Goal: Information Seeking & Learning: Learn about a topic

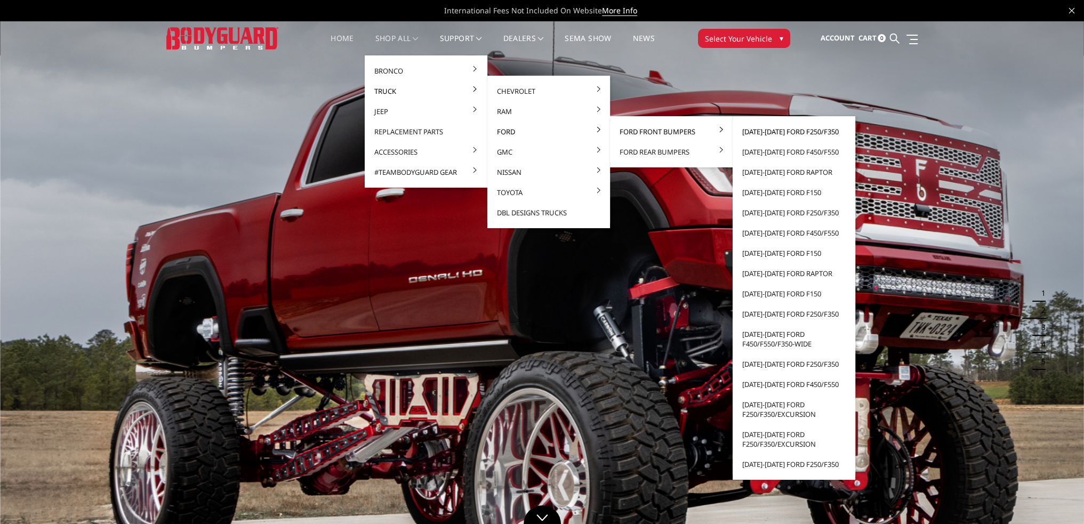
click at [778, 130] on link "[DATE]-[DATE] Ford F250/F350" at bounding box center [794, 132] width 114 height 20
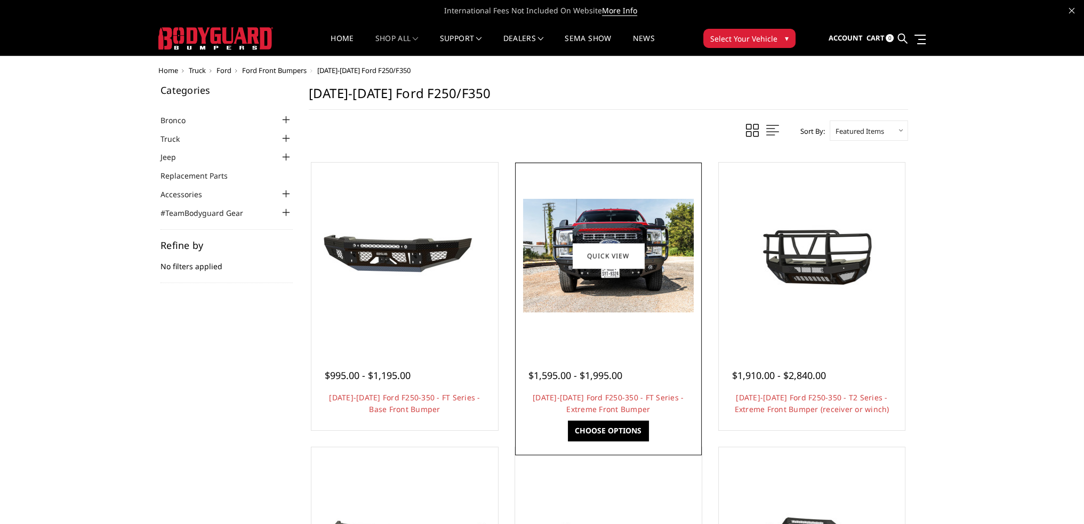
click at [611, 299] on img at bounding box center [608, 256] width 171 height 114
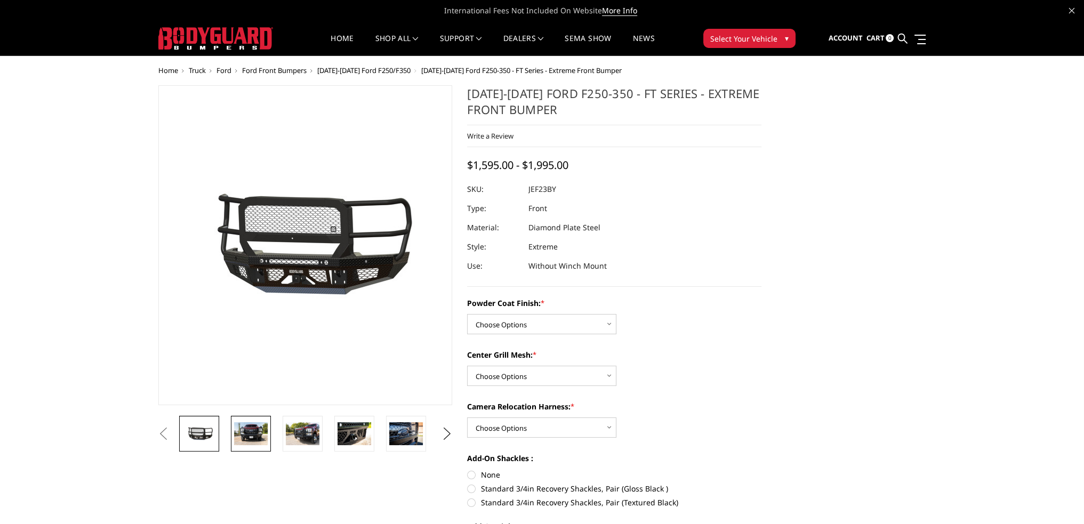
click at [254, 430] on img at bounding box center [251, 433] width 34 height 22
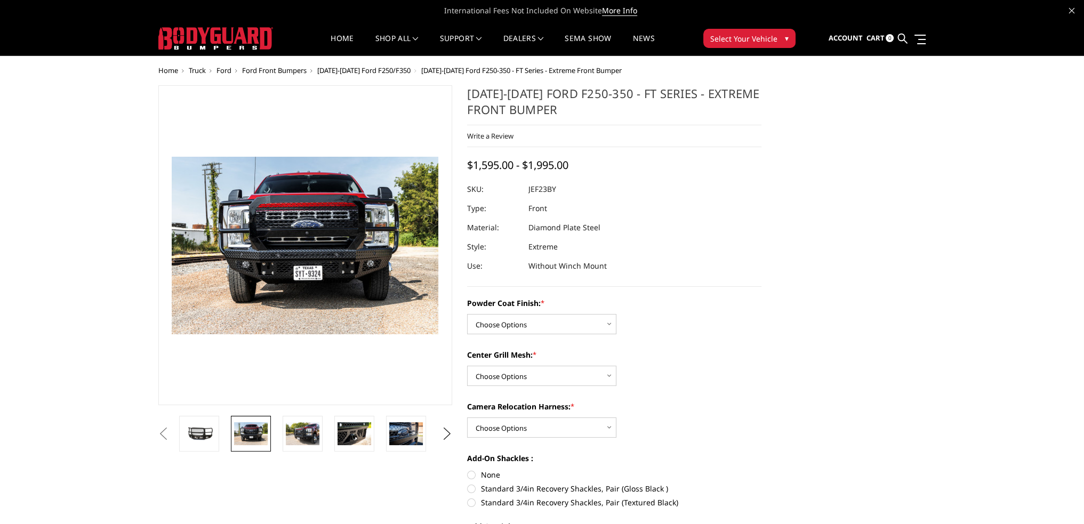
click at [284, 264] on img at bounding box center [333, 237] width 682 height 455
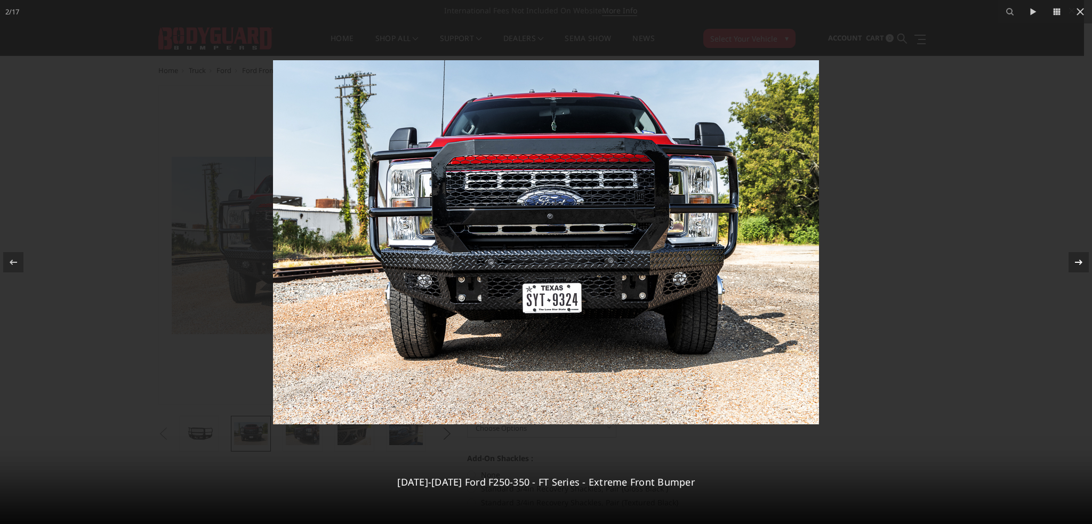
click at [1075, 262] on icon at bounding box center [1078, 261] width 7 height 5
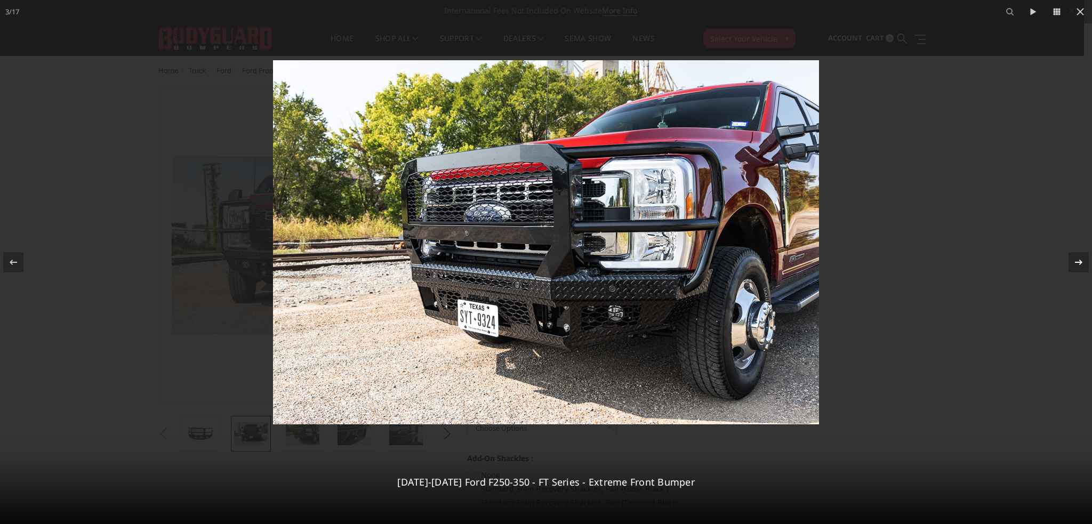
click at [1075, 262] on icon at bounding box center [1078, 261] width 7 height 5
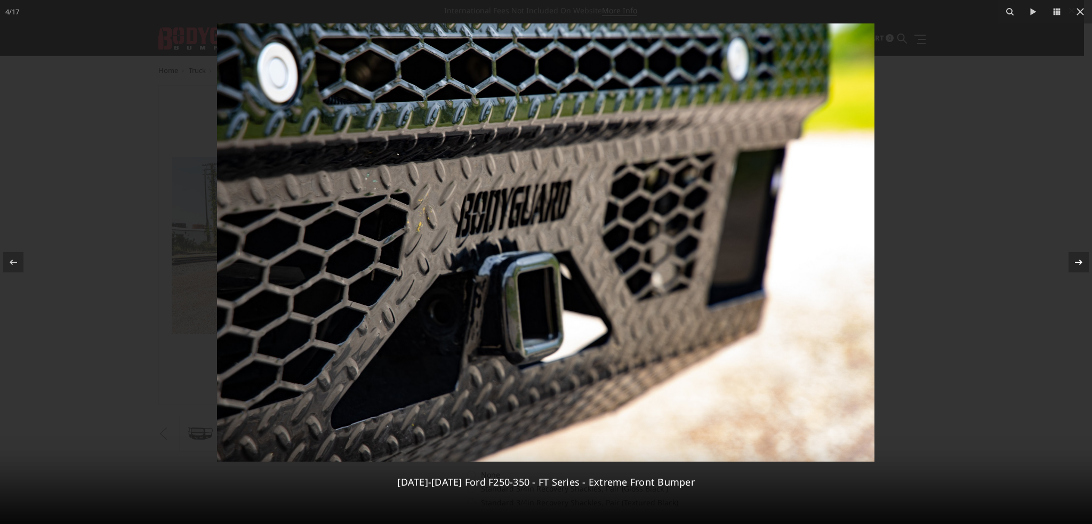
click at [1075, 262] on icon at bounding box center [1078, 261] width 7 height 5
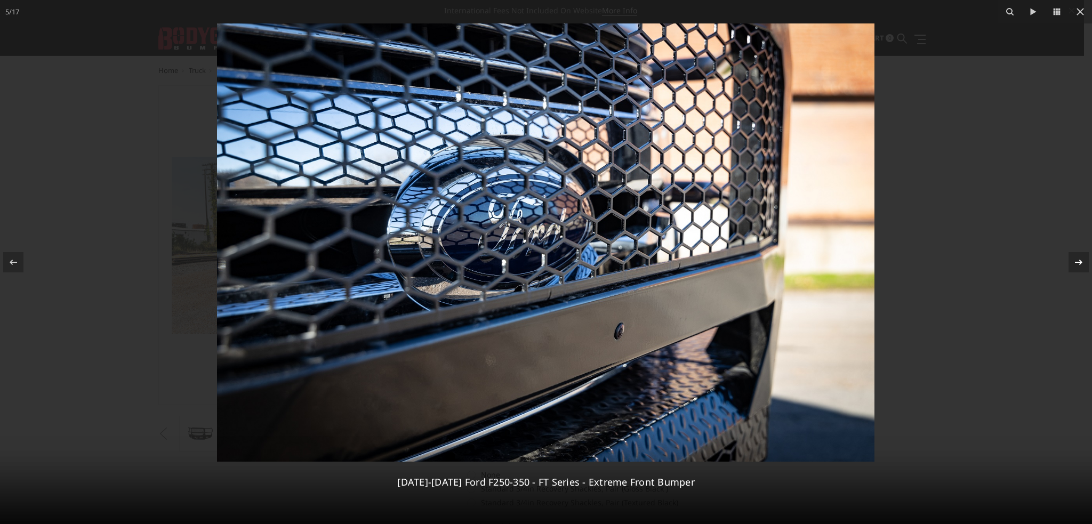
click at [1075, 262] on icon at bounding box center [1078, 261] width 7 height 5
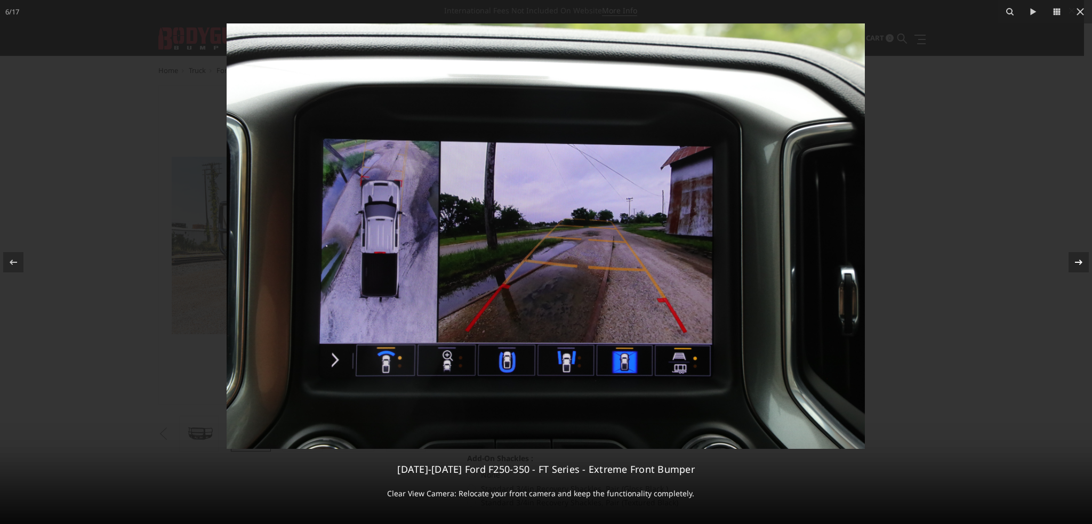
click at [1076, 267] on icon at bounding box center [1078, 262] width 13 height 13
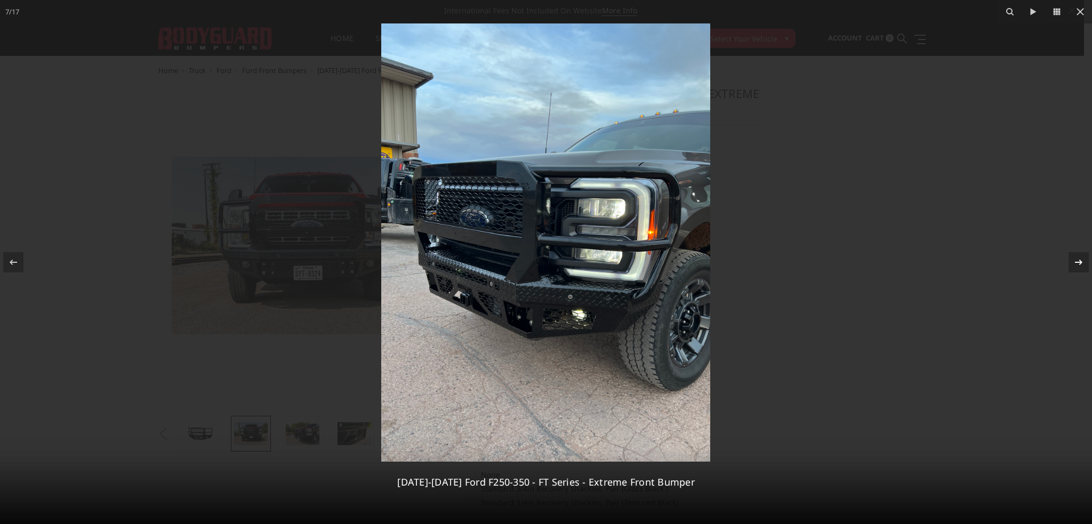
click at [1076, 264] on icon at bounding box center [1078, 262] width 13 height 13
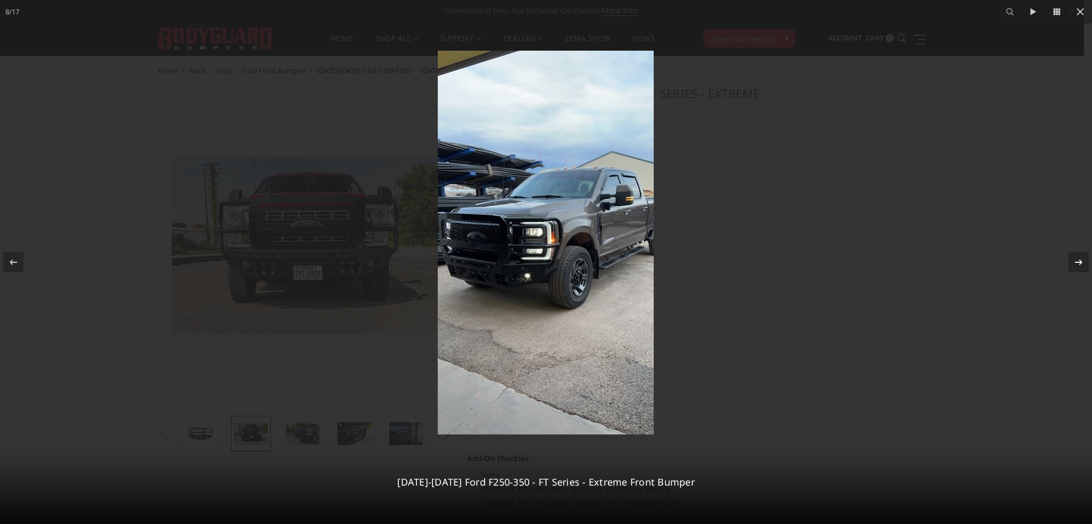
click at [1075, 263] on icon at bounding box center [1078, 262] width 13 height 13
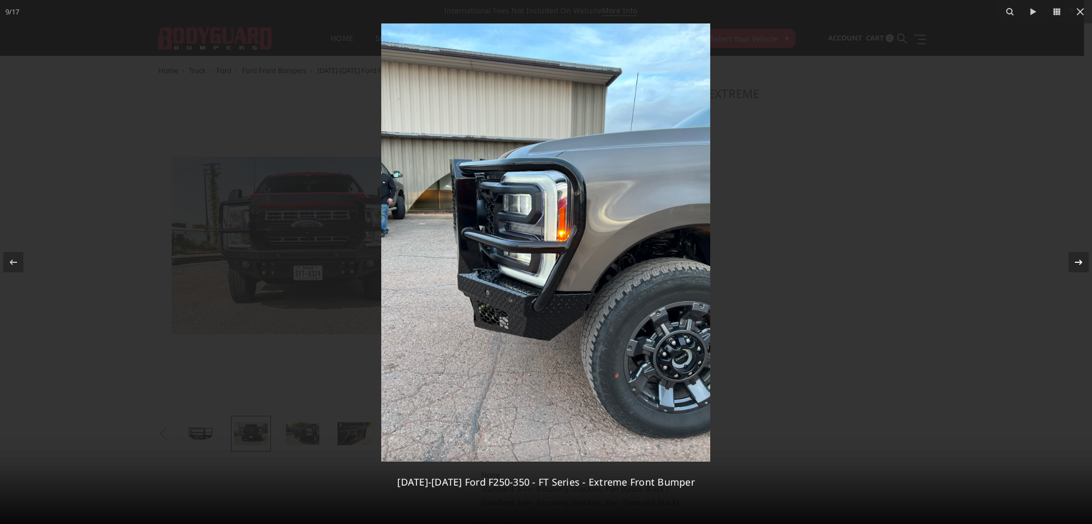
click at [1079, 259] on icon at bounding box center [1078, 262] width 13 height 13
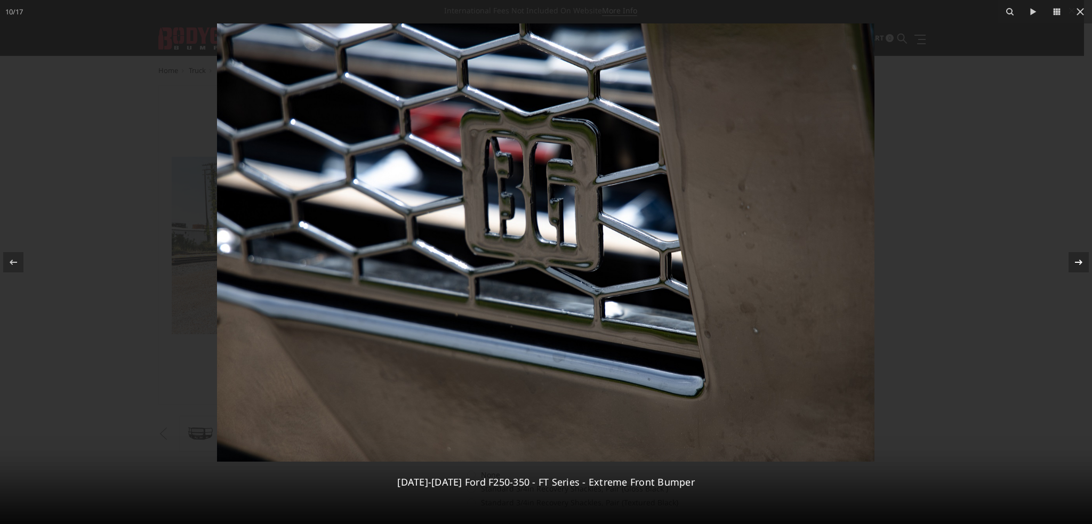
click at [1079, 259] on icon at bounding box center [1078, 262] width 13 height 13
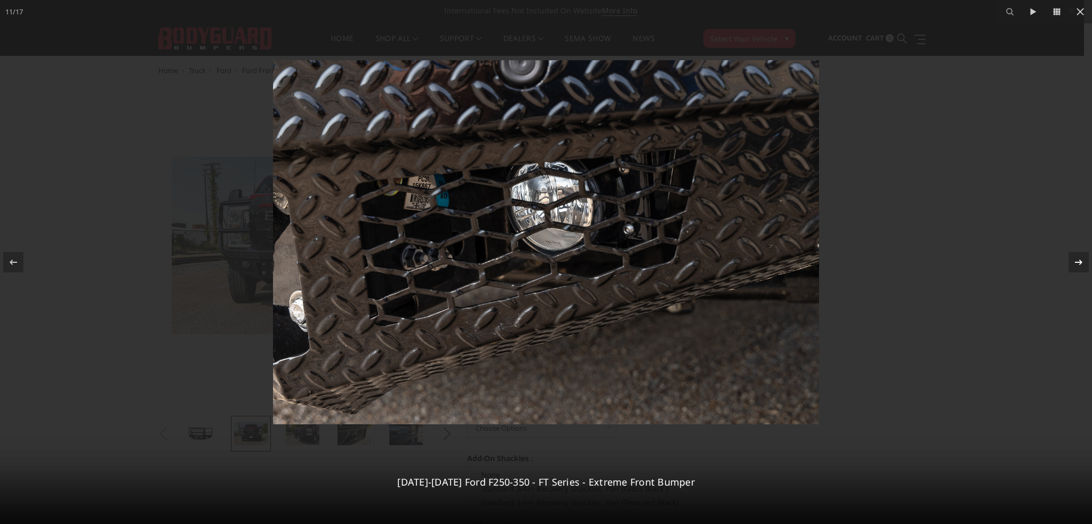
click at [1079, 259] on icon at bounding box center [1078, 262] width 13 height 13
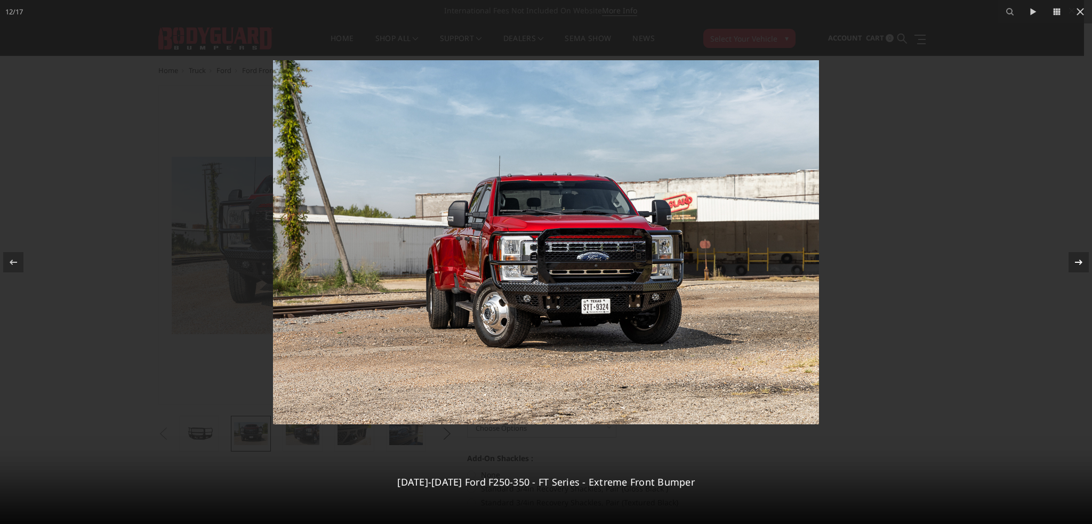
click at [1079, 259] on icon at bounding box center [1078, 262] width 13 height 13
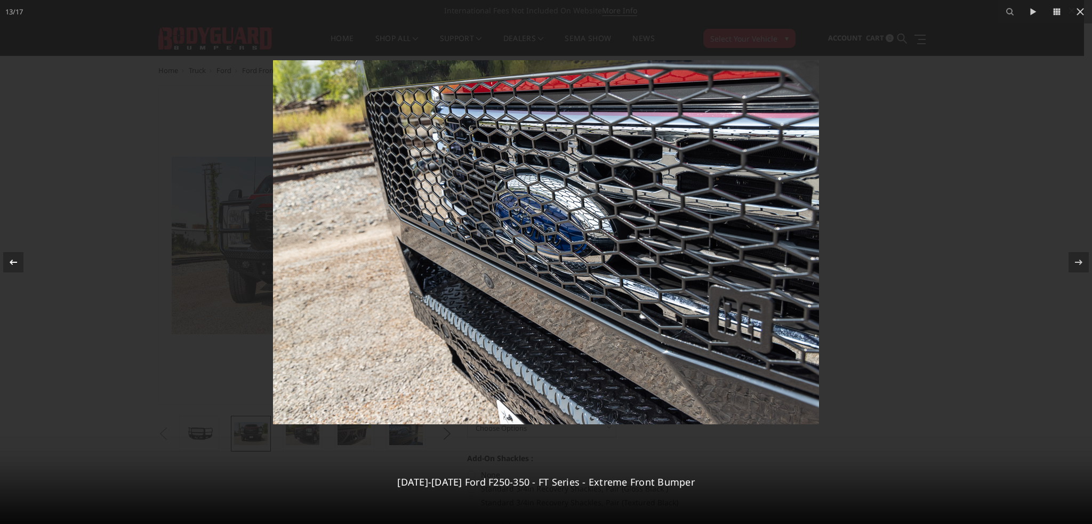
click at [7, 262] on icon at bounding box center [13, 262] width 13 height 13
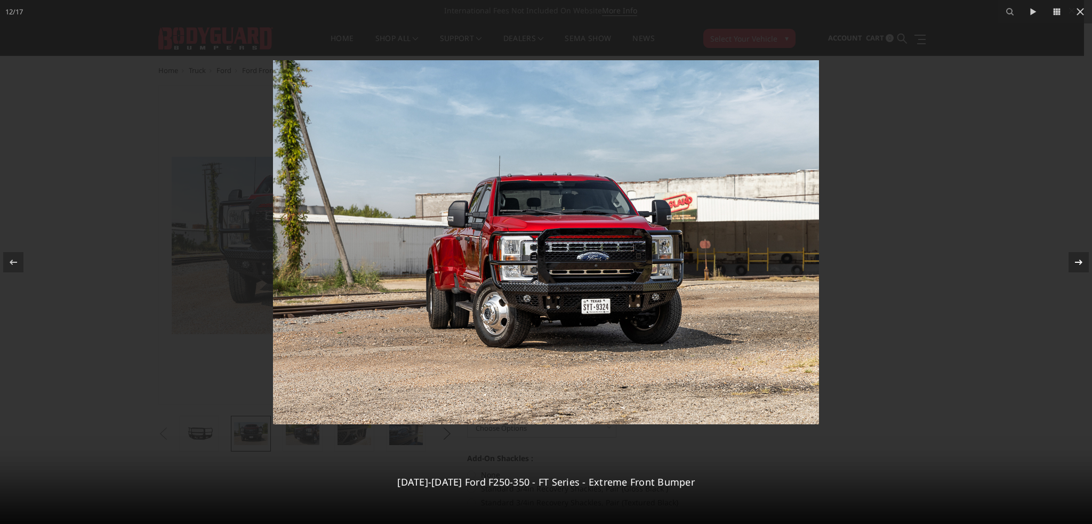
click at [1079, 267] on icon at bounding box center [1078, 262] width 13 height 13
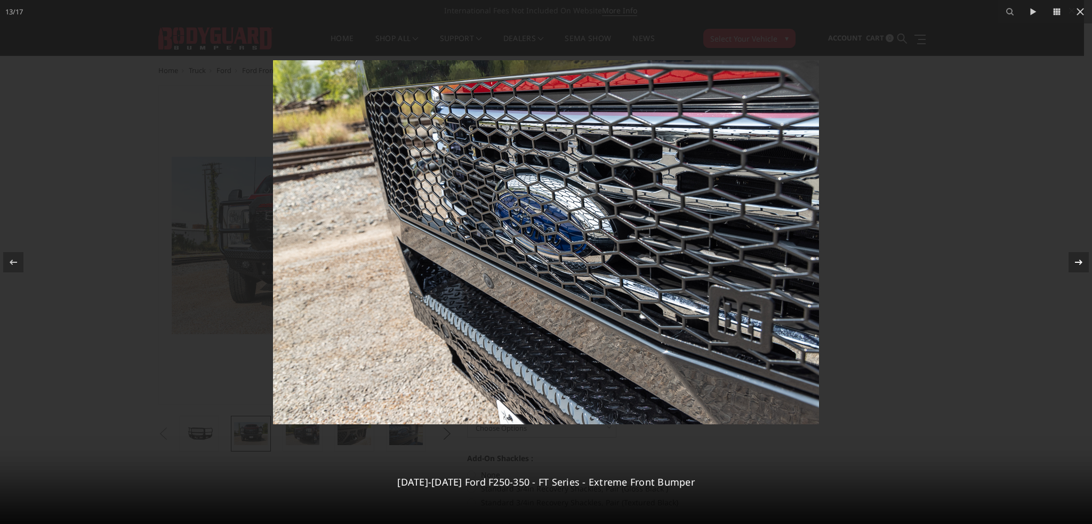
click at [1079, 267] on icon at bounding box center [1078, 262] width 13 height 13
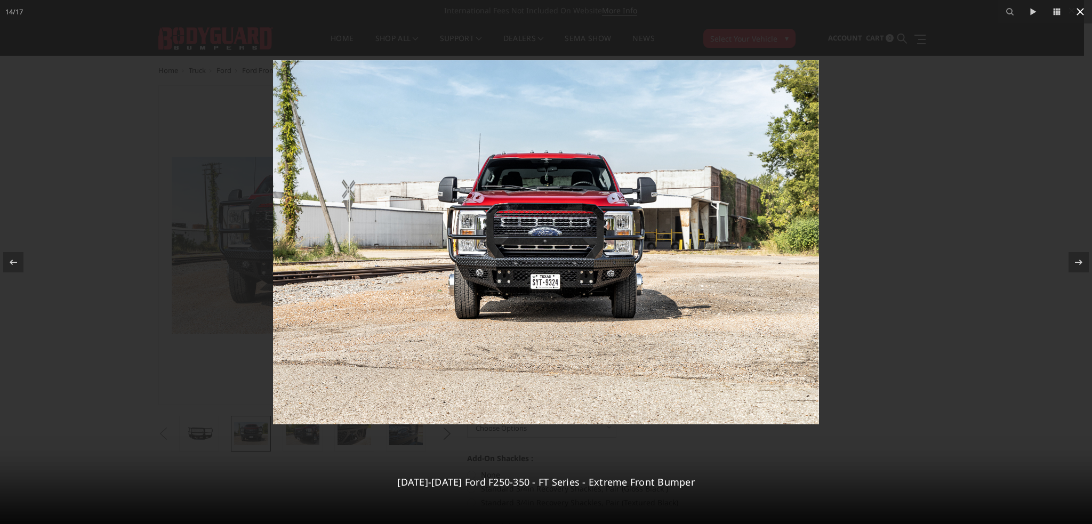
click at [1079, 14] on icon at bounding box center [1080, 11] width 13 height 13
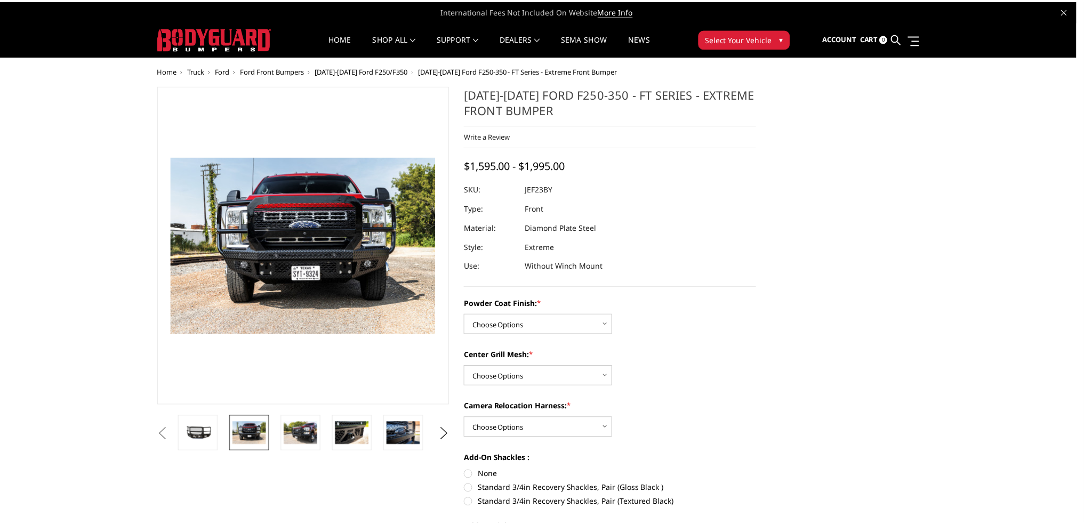
scroll to position [0, 566]
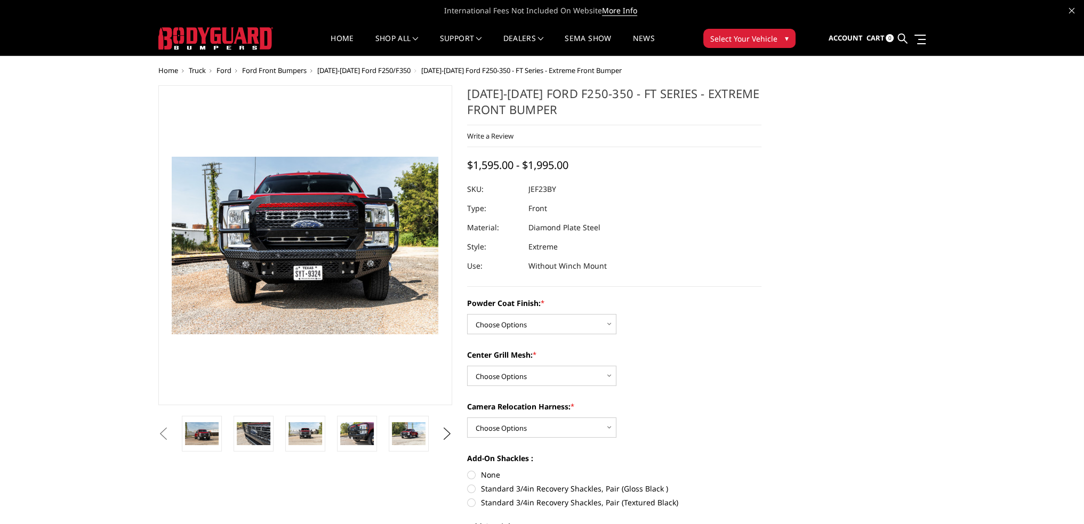
drag, startPoint x: 544, startPoint y: 125, endPoint x: 568, endPoint y: 136, distance: 26.7
click at [568, 136] on div "Write a Review Write a Review × 2023-2025 Ford F250-350 - FT Series - Extreme F…" at bounding box center [614, 136] width 294 height 22
drag, startPoint x: 467, startPoint y: 87, endPoint x: 532, endPoint y: 102, distance: 67.3
click at [532, 102] on section "2023-2025 Ford F250-350 - FT Series - Extreme Front Bumper Write a Review Write…" at bounding box center [614, 349] width 309 height 528
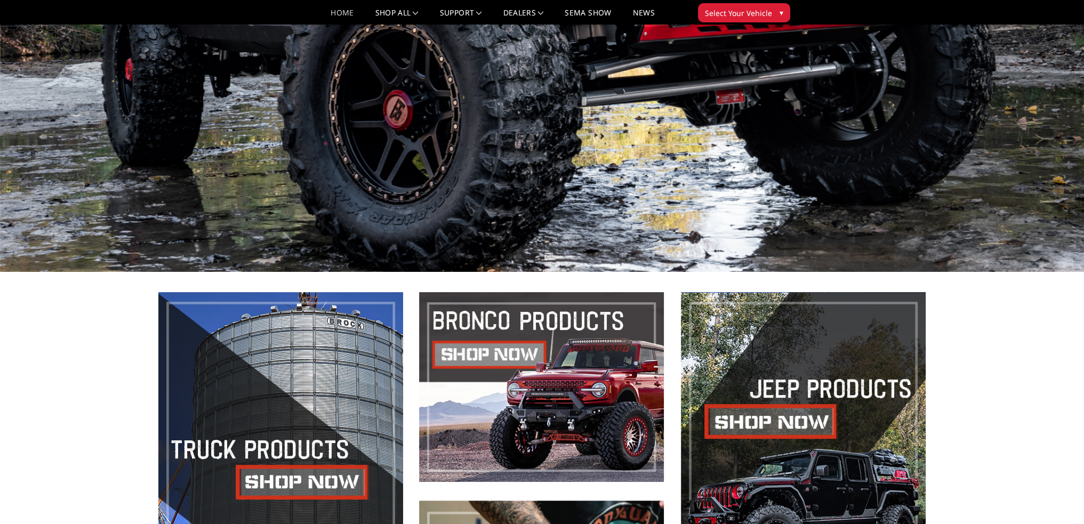
scroll to position [218, 0]
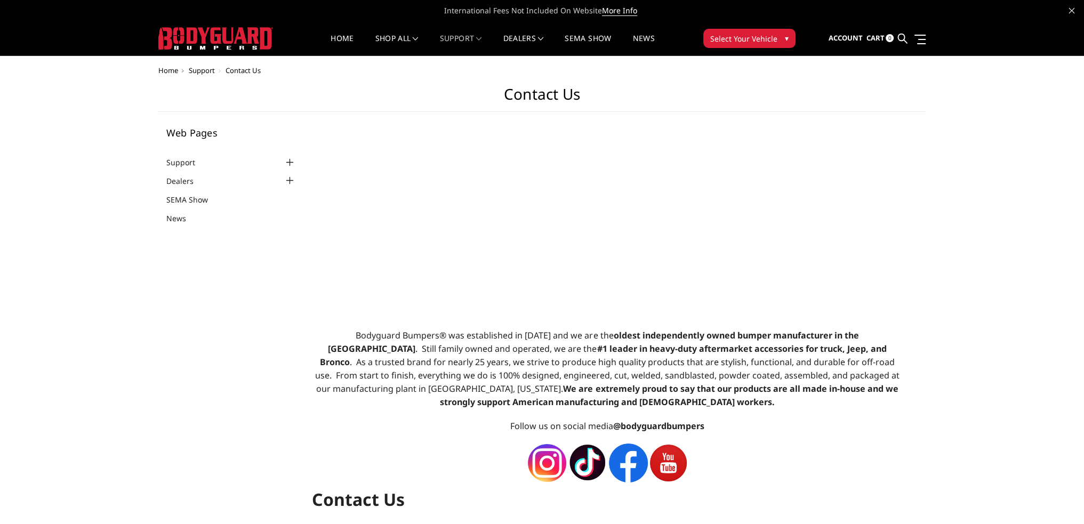
select select "US"
drag, startPoint x: 417, startPoint y: 337, endPoint x: 394, endPoint y: 339, distance: 23.0
click at [394, 339] on span "Bodyguard Bumpers® was established in [DATE] and we are the oldest independentl…" at bounding box center [607, 369] width 584 height 78
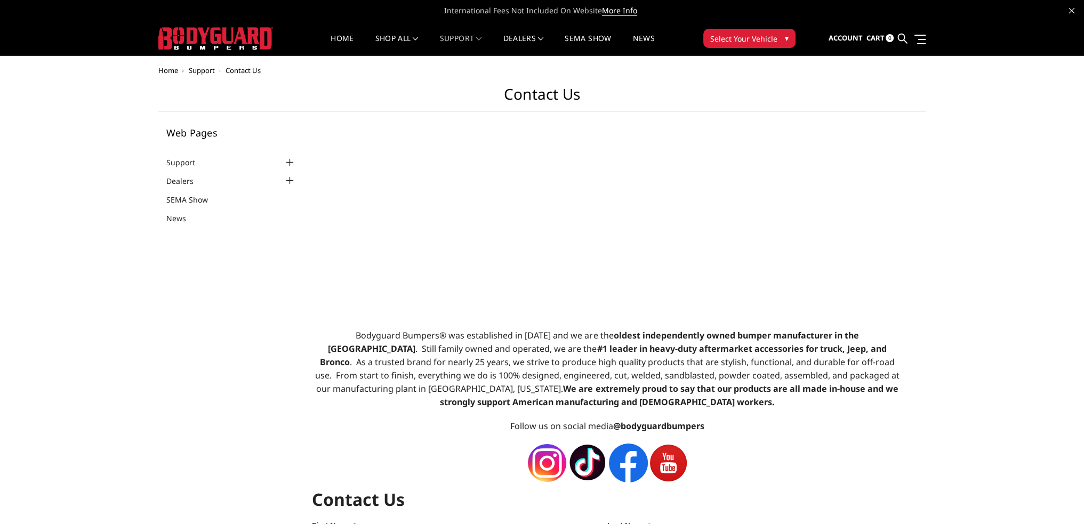
drag, startPoint x: 414, startPoint y: 334, endPoint x: 401, endPoint y: 334, distance: 12.8
click at [401, 334] on span "Bodyguard Bumpers® was established in [DATE] and we are the oldest independentl…" at bounding box center [607, 369] width 584 height 78
